Goal: Task Accomplishment & Management: Manage account settings

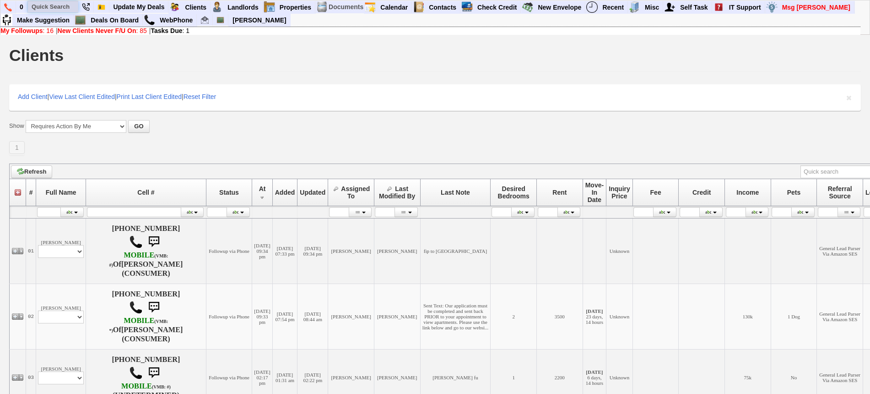
click at [60, 7] on input "text" at bounding box center [53, 6] width 50 height 11
click at [69, 5] on input "lisbel" at bounding box center [53, 6] width 50 height 11
click at [66, 7] on input "lisbel" at bounding box center [53, 6] width 50 height 11
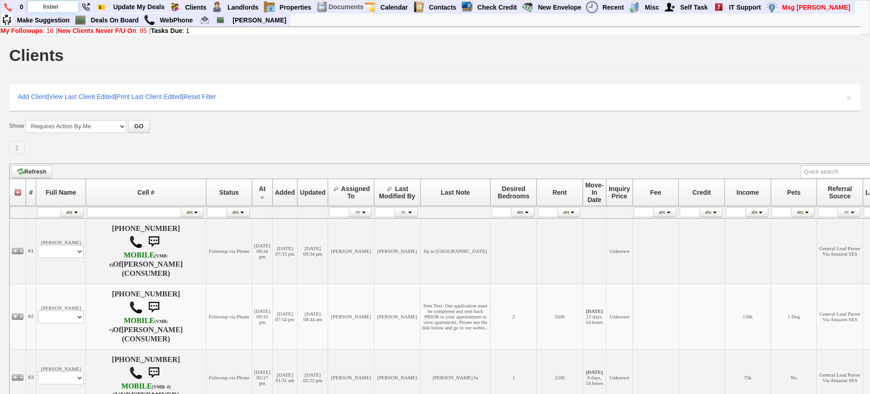
click at [66, 7] on input "lisbel" at bounding box center [53, 6] width 50 height 11
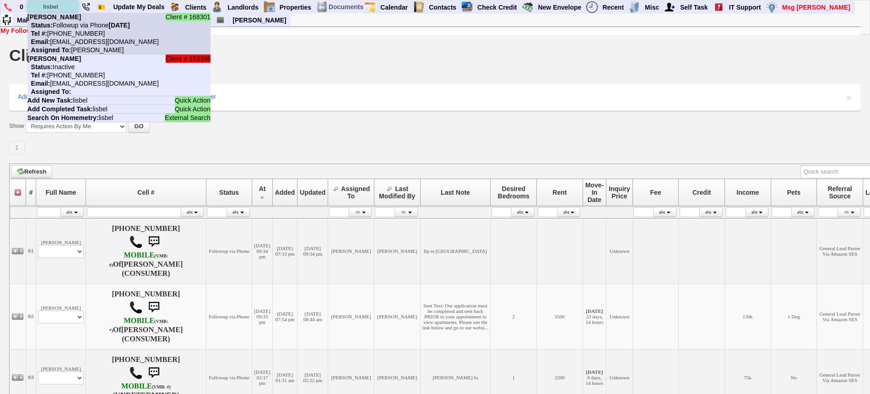
type input "lisbel"
click at [85, 31] on nobr "Tel #: 347-818-5649" at bounding box center [65, 33] width 77 height 7
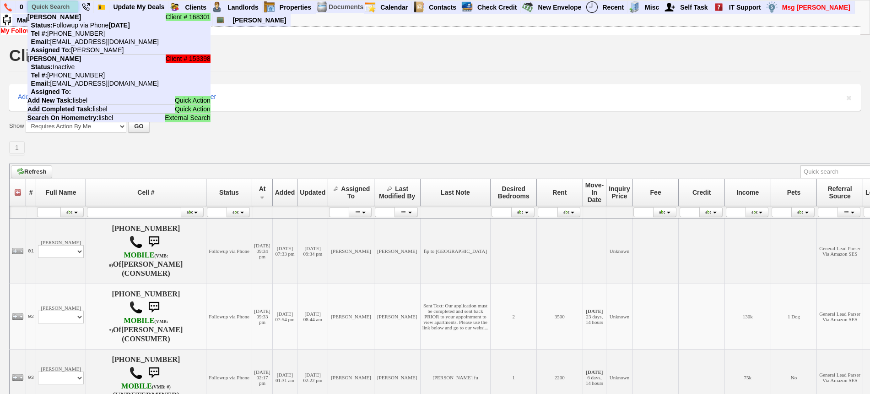
click at [70, 2] on input "text" at bounding box center [53, 6] width 50 height 11
paste input "teamkurl5@gmail.com"
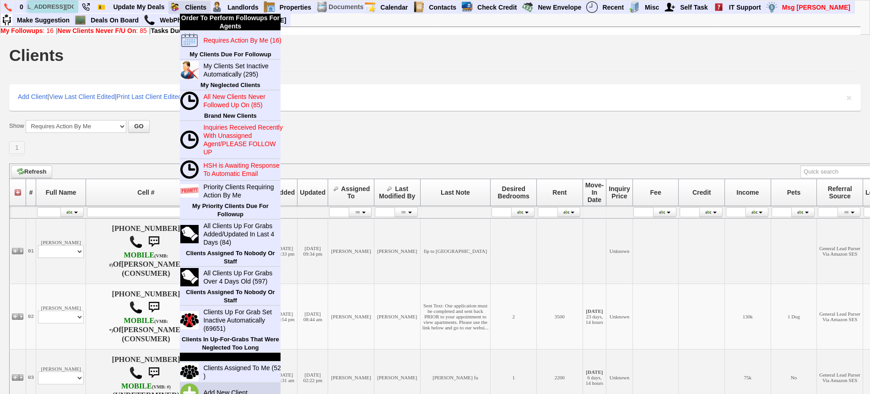
type input "teamkurl5@gmail.com"
click at [233, 389] on link "Add New Client" at bounding box center [229, 392] width 59 height 12
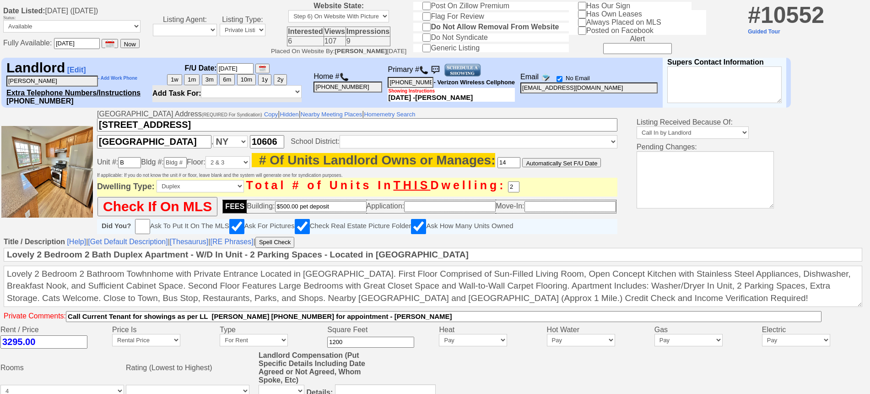
scroll to position [40, 0]
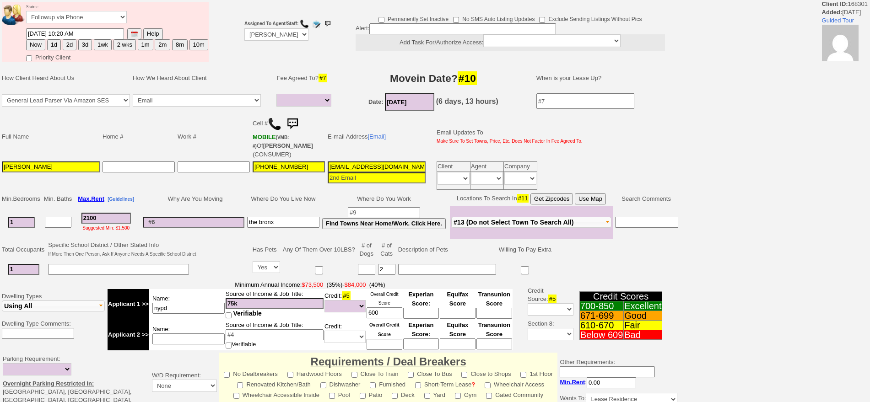
select select
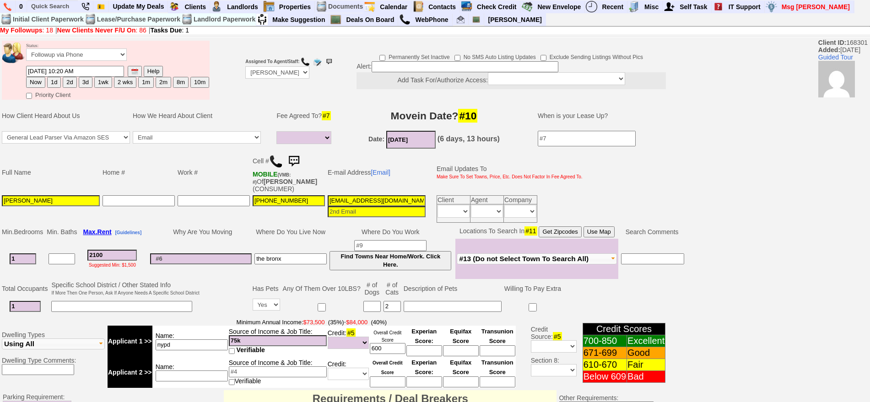
click at [143, 83] on button "1m" at bounding box center [146, 82] width 16 height 11
type input "11/08/2025 10:27 AM"
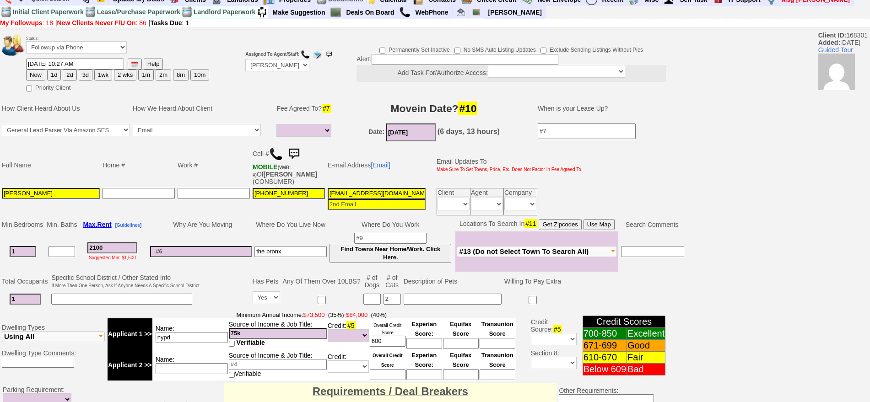
scroll to position [276, 0]
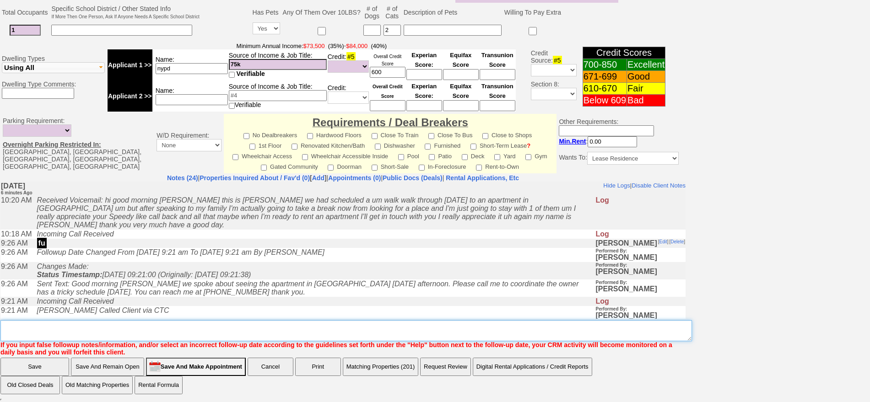
click at [435, 338] on textarea "Insert New Note Here" at bounding box center [346, 330] width 692 height 21
type textarea "n"
type textarea "taking a step back fu to see if she still wants to move"
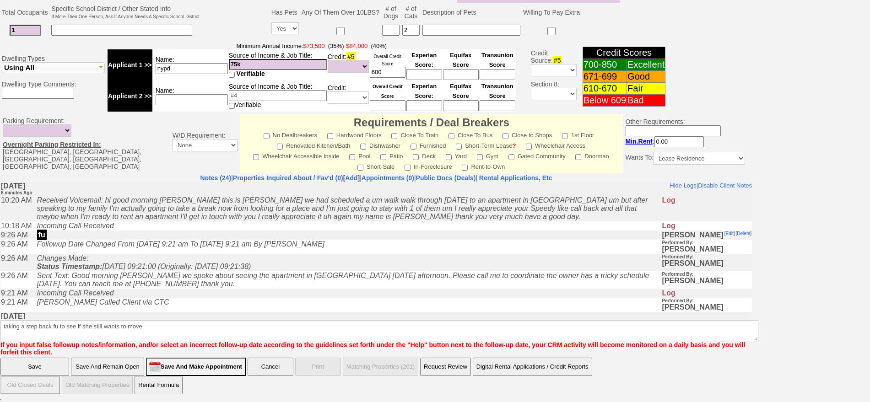
click input "Save" at bounding box center [34, 367] width 69 height 18
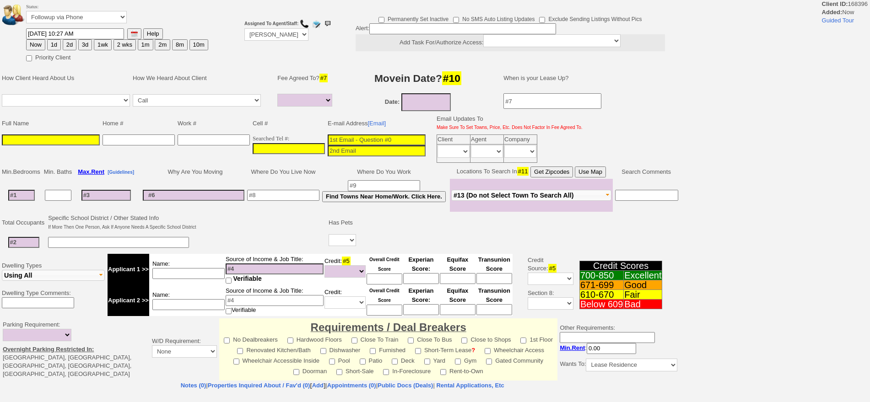
select select
click at [350, 141] on input at bounding box center [377, 140] width 98 height 11
paste input "[EMAIL_ADDRESS][DOMAIN_NAME]"
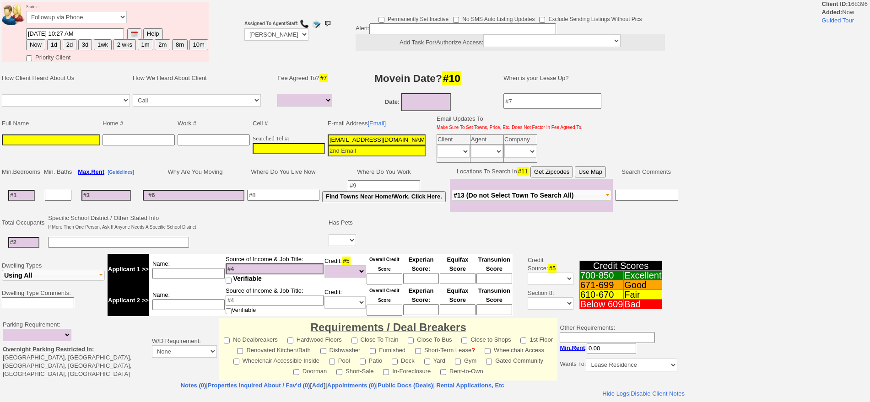
type input "[EMAIL_ADDRESS][DOMAIN_NAME]"
click at [55, 142] on input at bounding box center [51, 140] width 98 height 11
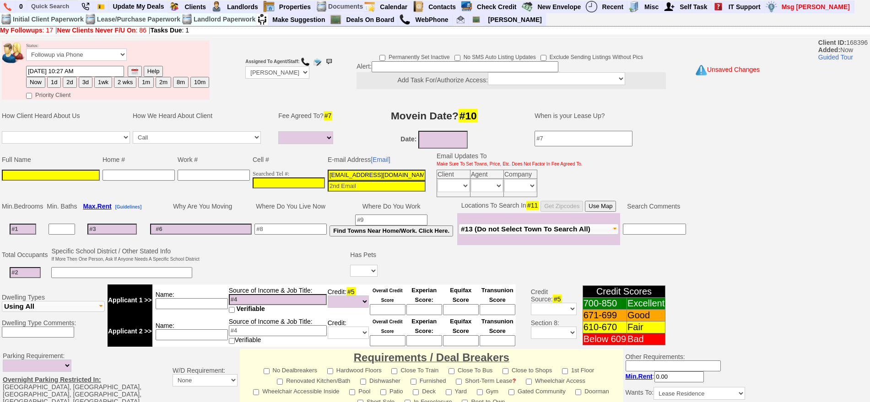
click at [10, 174] on input at bounding box center [51, 175] width 98 height 11
paste input "Elissa kurland"
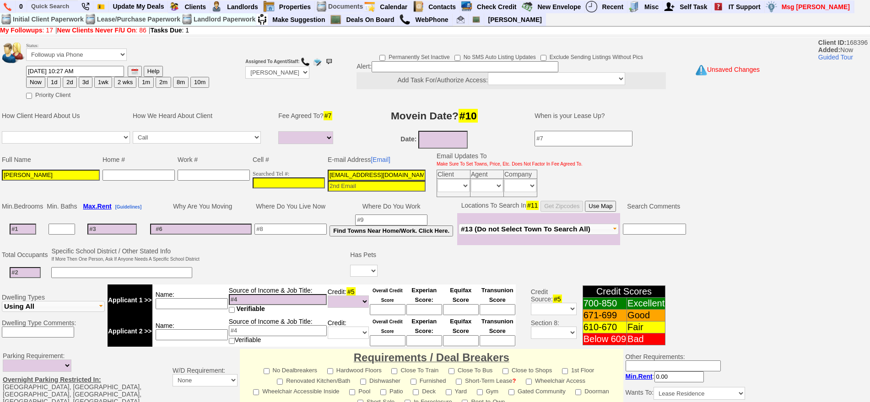
click at [25, 174] on input "Elissa kurland" at bounding box center [51, 175] width 98 height 11
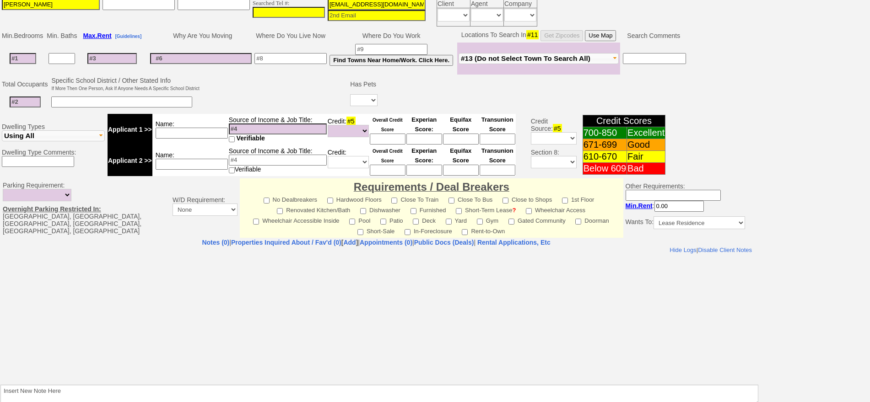
scroll to position [231, 0]
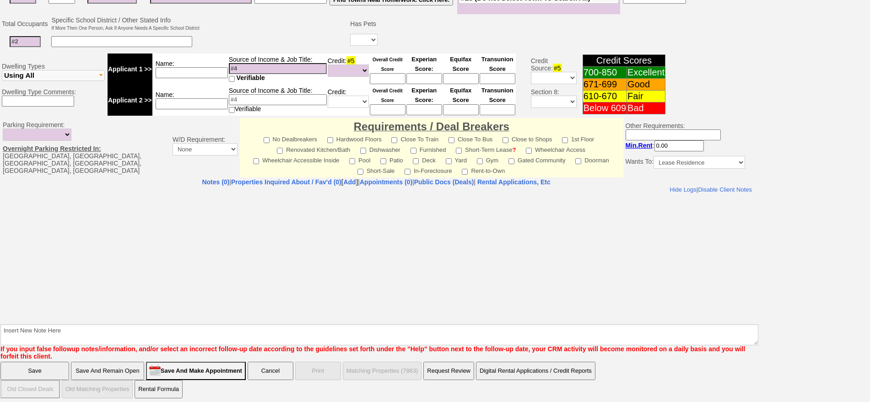
type input "Elissa Kurland"
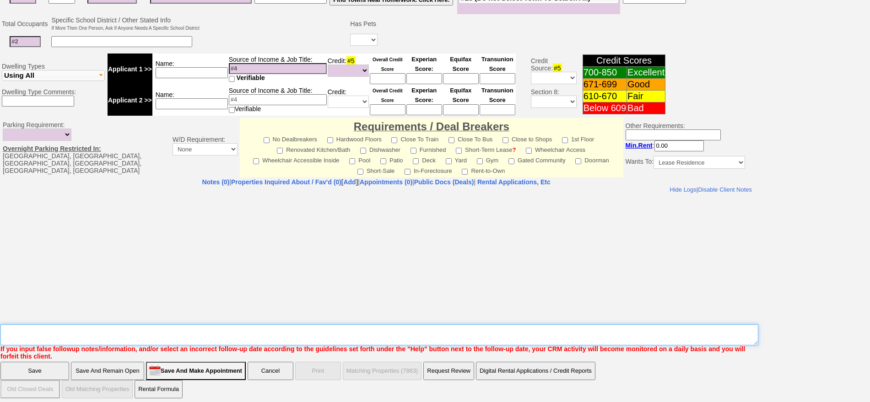
click at [469, 334] on textarea "Insert New Note Here" at bounding box center [379, 334] width 758 height 21
type textarea "327 ld only email fu"
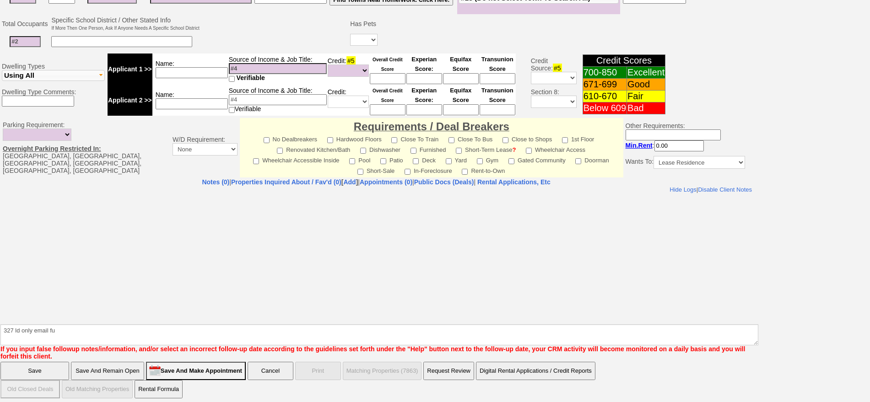
click input "Save And Remain Open" at bounding box center [107, 371] width 73 height 18
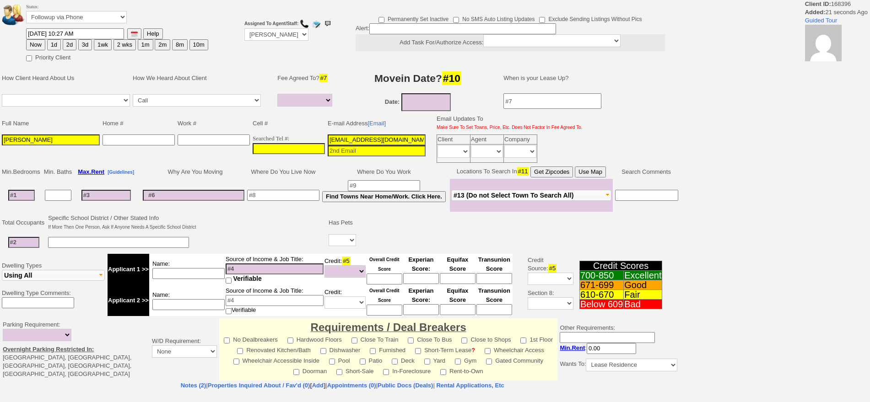
select select
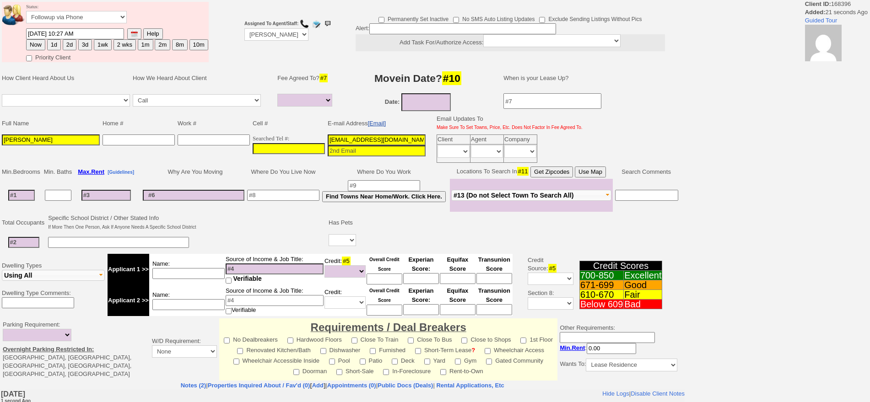
click at [382, 124] on link "[Email]" at bounding box center [377, 123] width 18 height 7
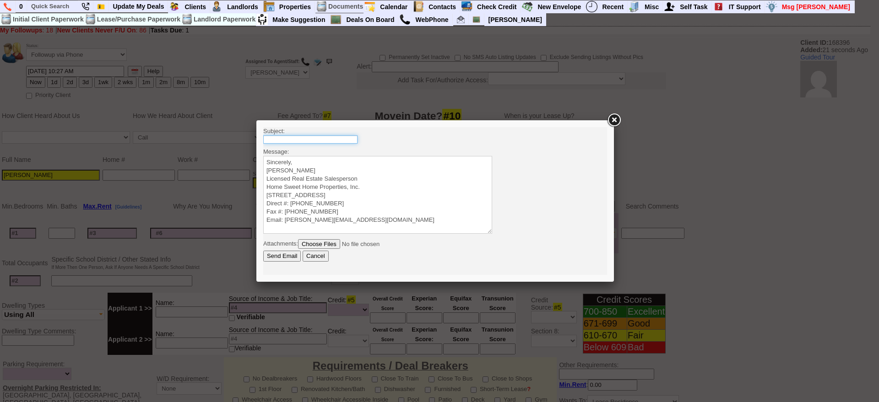
click at [328, 140] on input "text" at bounding box center [310, 139] width 94 height 8
click at [341, 137] on input "327 W Post Rd - 2 Bedroom Townhome" at bounding box center [310, 139] width 94 height 8
type input "327 W Post Rd - 2 Bedroom 2 Bath Townhome"
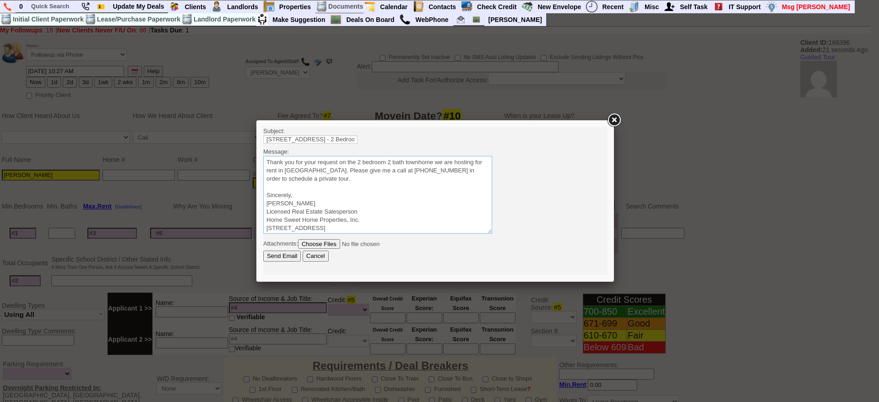
drag, startPoint x: 342, startPoint y: 182, endPoint x: 170, endPoint y: 135, distance: 177.9
click at [263, 135] on html "Subject: 327 W Post Rd - 2 Bedroom 2 Bath Townhome Message: Sincerely, Jorge Gu…" at bounding box center [435, 201] width 344 height 148
type textarea "Thank you for your request on the 2 bedroom 2 bath townhome we are hosting for …"
click at [281, 255] on input "Send Email" at bounding box center [282, 256] width 38 height 11
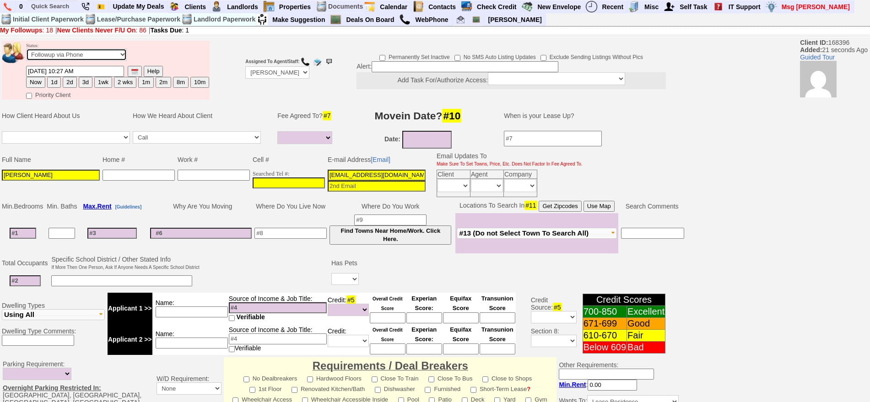
click at [76, 56] on select "Followup via Phone Followup via Email Followup When Section 8 Property Found De…" at bounding box center [76, 55] width 101 height 12
select select "Inactive"
click at [26, 52] on select "Followup via Phone Followup via Email Followup When Section 8 Property Found De…" at bounding box center [76, 55] width 101 height 12
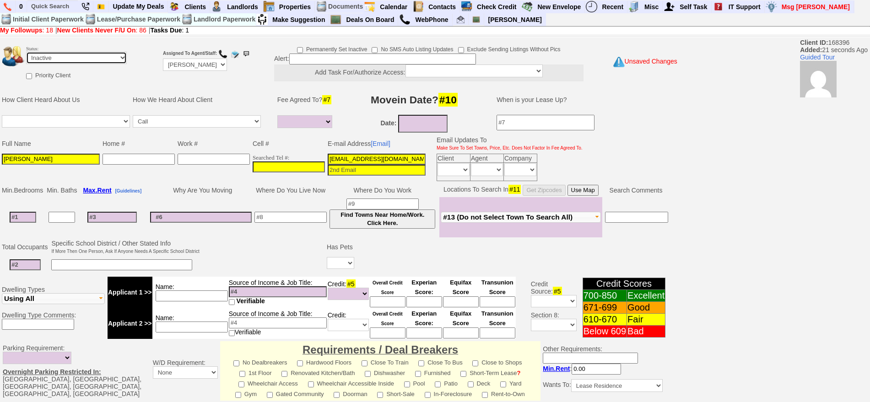
scroll to position [227, 0]
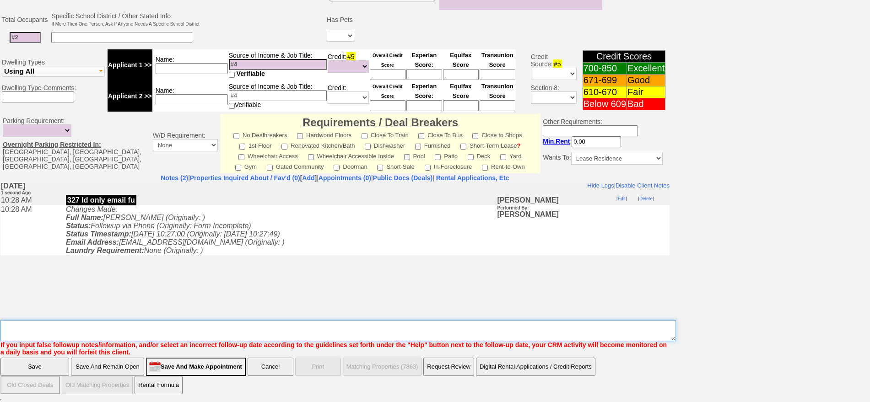
click at [407, 328] on textarea "Insert New Note Here" at bounding box center [338, 330] width 676 height 21
type textarea "sent email ia"
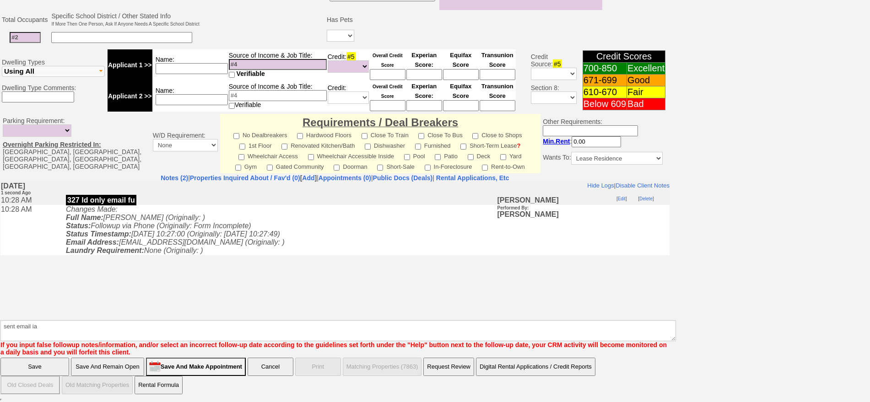
click input "Save" at bounding box center [34, 367] width 69 height 18
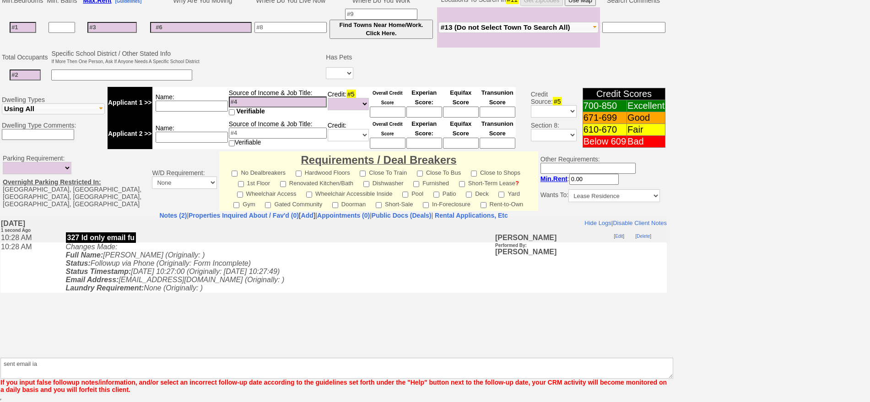
scroll to position [190, 0]
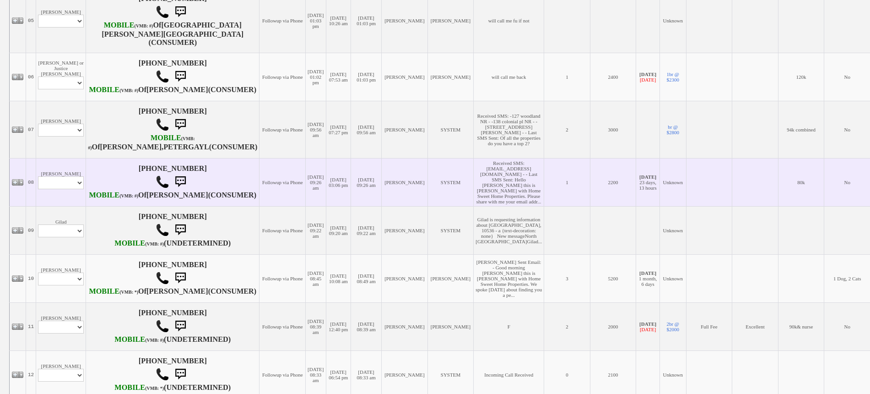
scroll to position [484, 0]
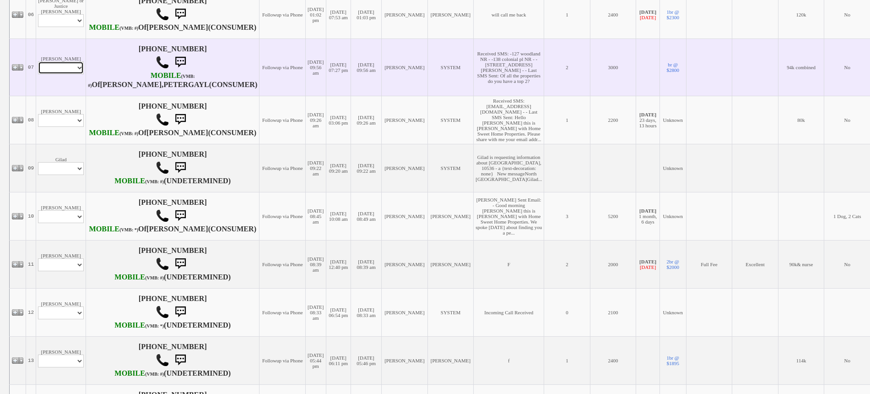
click at [55, 74] on select "Profile Edit Print Email Externally (Will Not Be Tracked In CRM) Closed Deals" at bounding box center [61, 67] width 46 height 13
select select "ChangeURL,/crm/custom/edit_client_form.php?redirect=%2Fcrm%2Fclients.php&id=168…"
click at [38, 74] on select "Profile Edit Print Email Externally (Will Not Be Tracked In CRM) Closed Deals" at bounding box center [61, 67] width 46 height 13
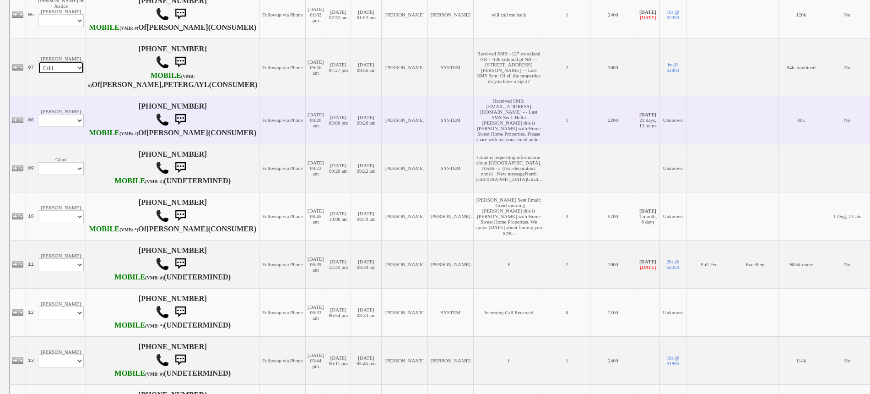
select select
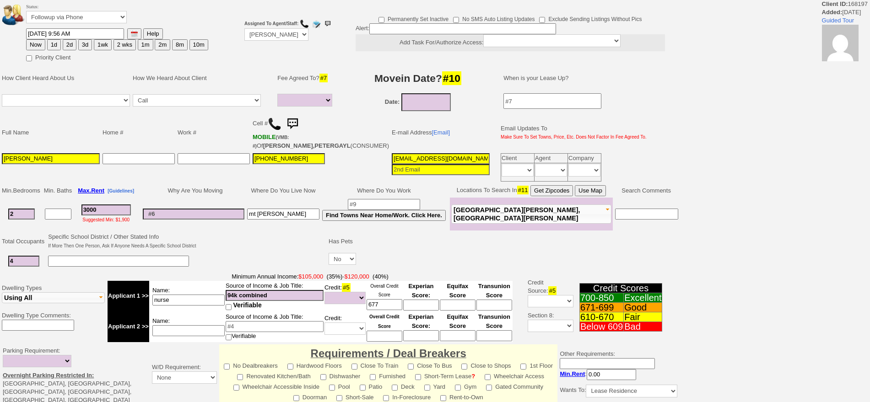
select select
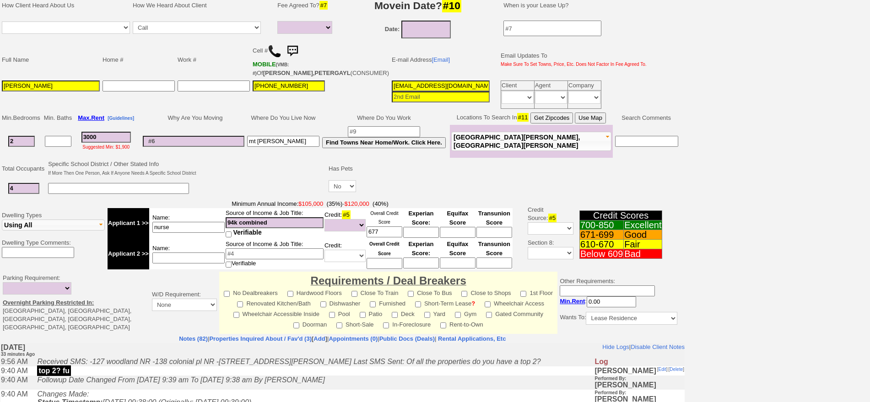
scroll to position [240, 0]
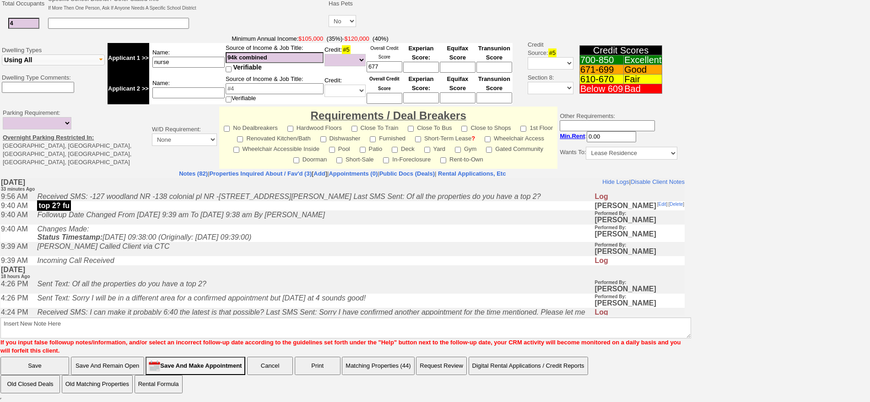
click at [250, 265] on td "Incoming Call Received" at bounding box center [313, 260] width 562 height 9
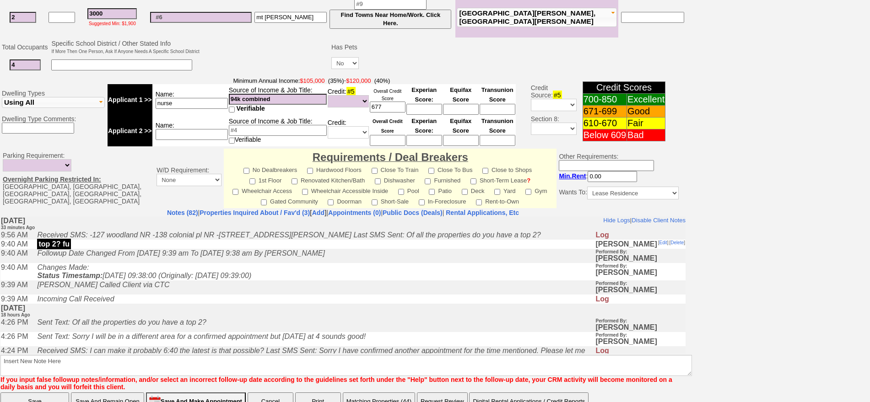
scroll to position [276, 0]
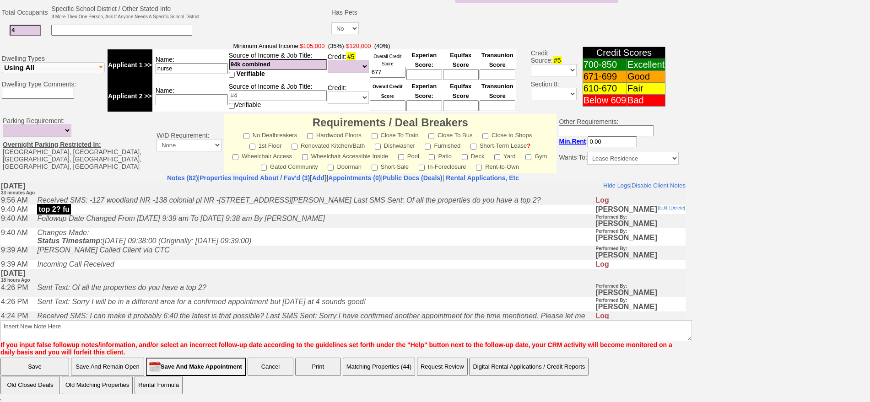
click at [250, 264] on td "Incoming Call Received" at bounding box center [313, 263] width 562 height 9
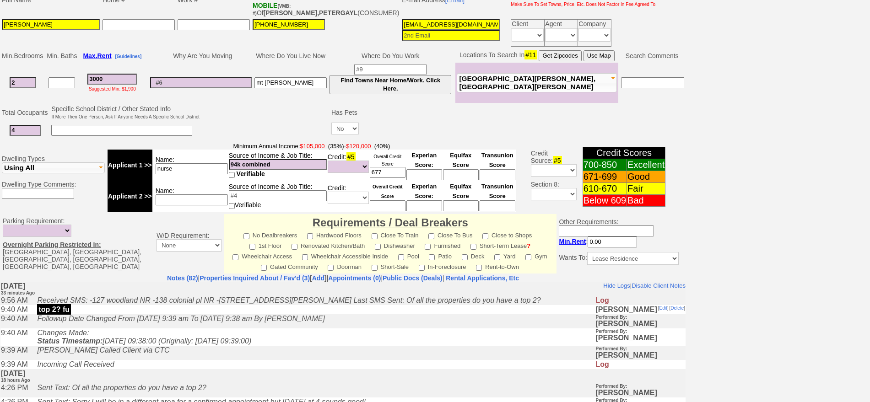
scroll to position [0, 0]
